Goal: Information Seeking & Learning: Learn about a topic

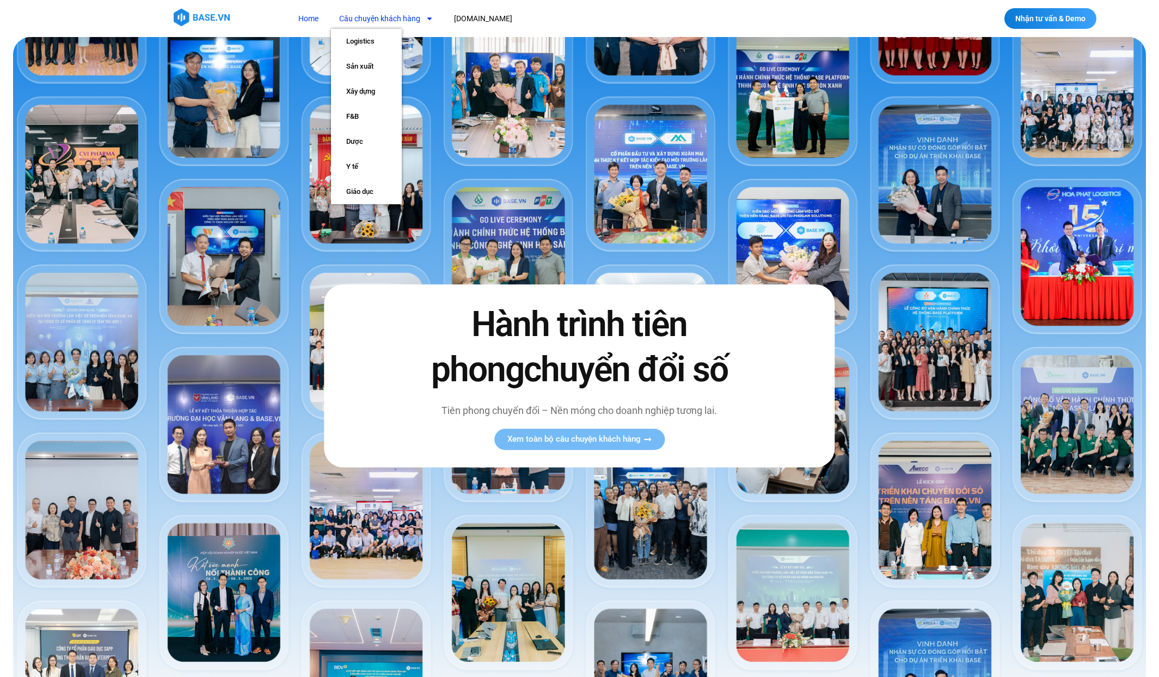
click at [391, 19] on link "Câu chuyện khách hàng" at bounding box center [386, 19] width 110 height 20
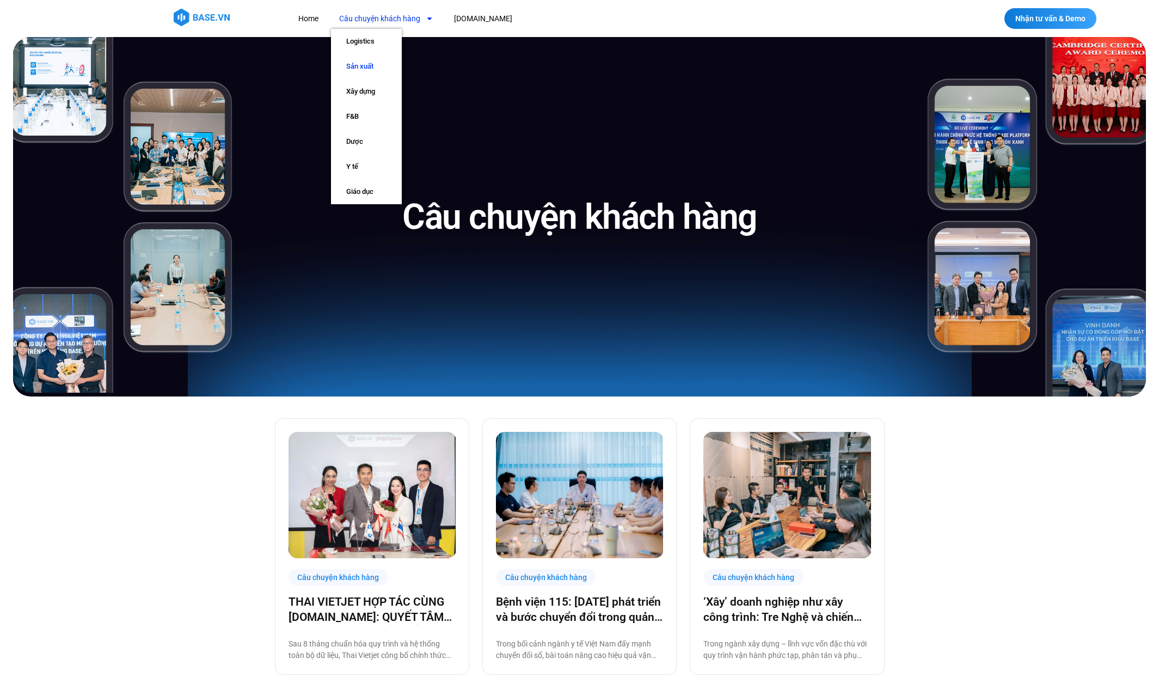
click at [363, 70] on link "Sản xuất" at bounding box center [366, 66] width 71 height 25
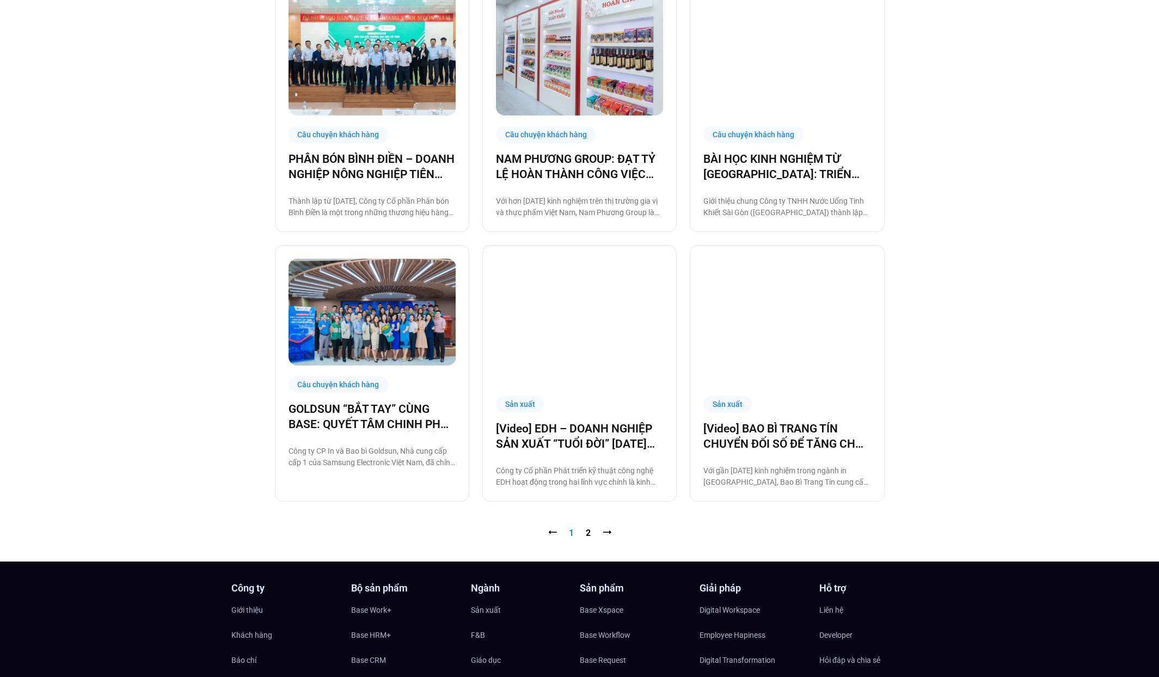
scroll to position [1032, 0]
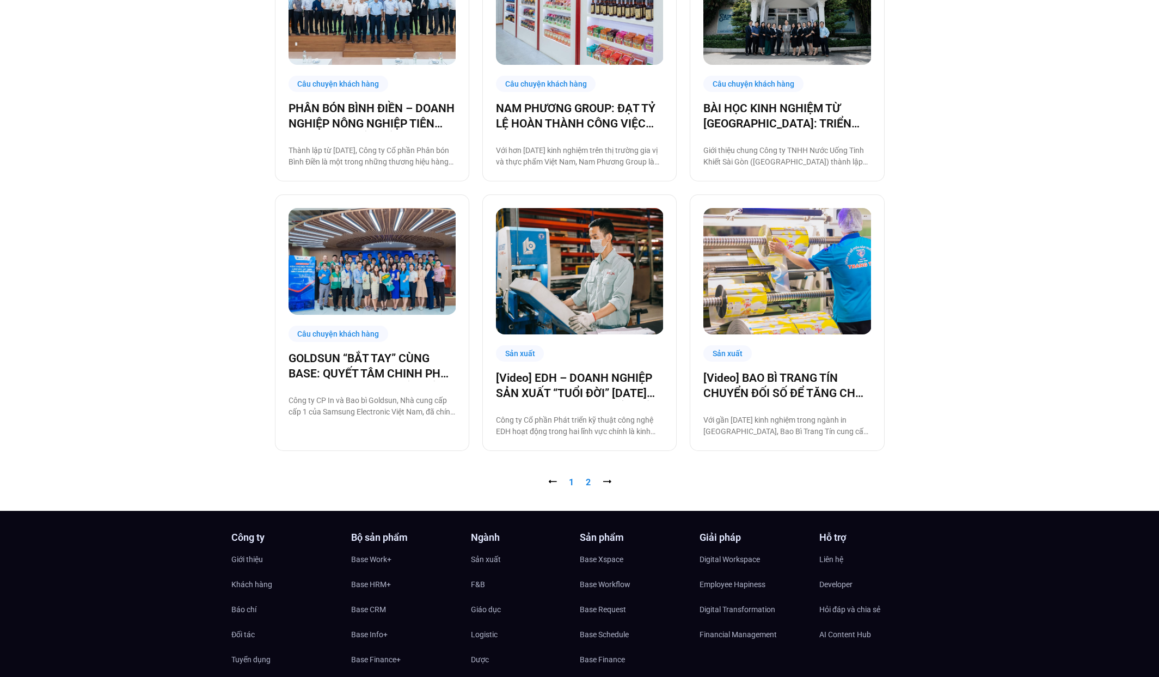
click at [587, 481] on link "Trang 2" at bounding box center [588, 482] width 5 height 10
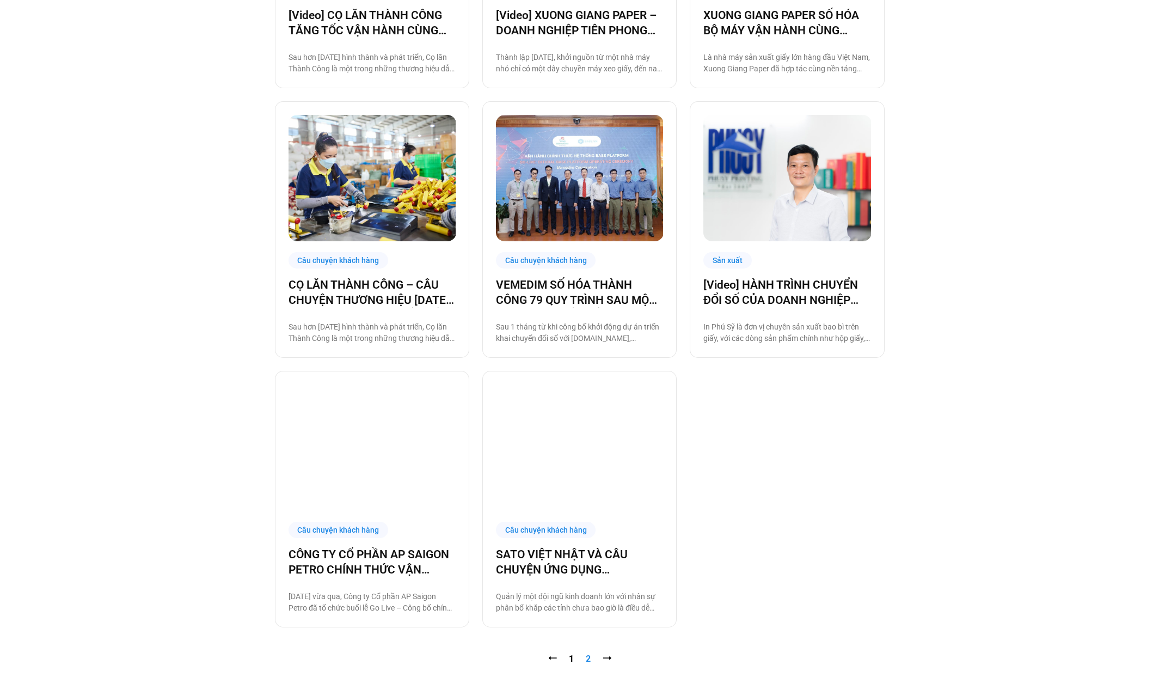
scroll to position [623, 0]
